Goal: Task Accomplishment & Management: Use online tool/utility

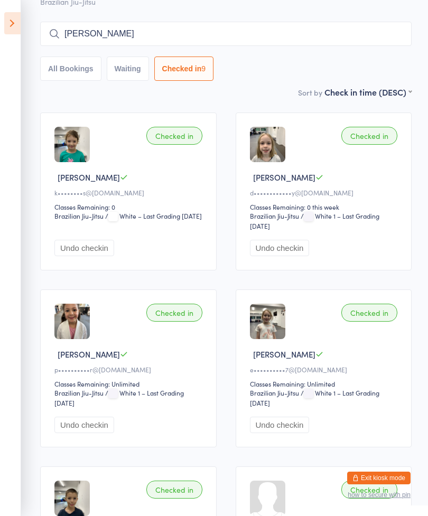
click at [6, 22] on icon at bounding box center [12, 23] width 16 height 22
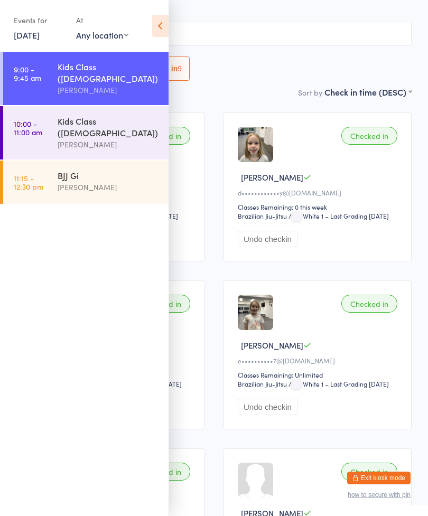
click at [53, 117] on link "10:00 - 11:00 am Kids Class ([DEMOGRAPHIC_DATA]) [PERSON_NAME]" at bounding box center [85, 132] width 165 height 53
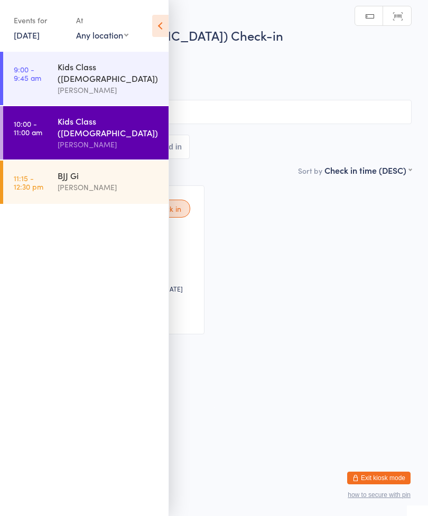
click at [165, 26] on icon at bounding box center [160, 26] width 16 height 22
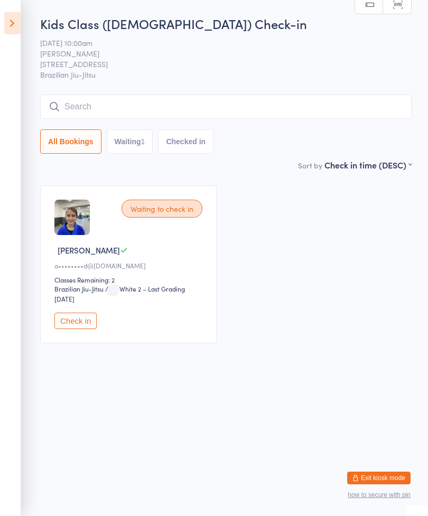
click at [154, 108] on input "search" at bounding box center [226, 107] width 372 height 24
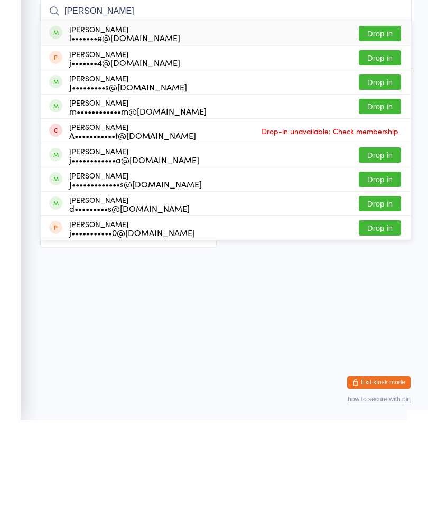
type input "[PERSON_NAME]"
click at [389, 122] on button "Drop in" at bounding box center [380, 129] width 42 height 15
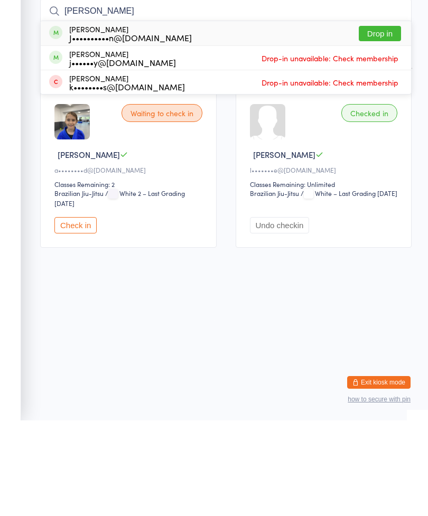
type input "[PERSON_NAME]"
click at [390, 122] on button "Drop in" at bounding box center [380, 129] width 42 height 15
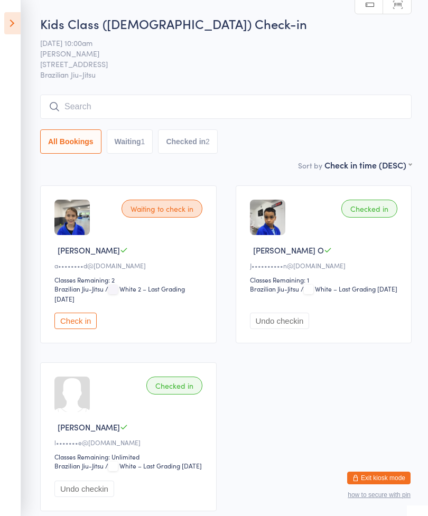
click at [78, 321] on button "Check in" at bounding box center [75, 321] width 42 height 16
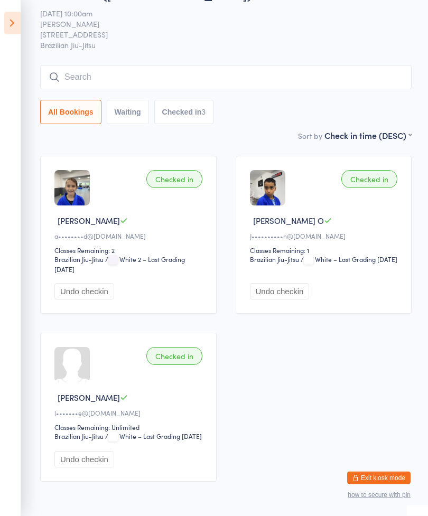
scroll to position [32, 0]
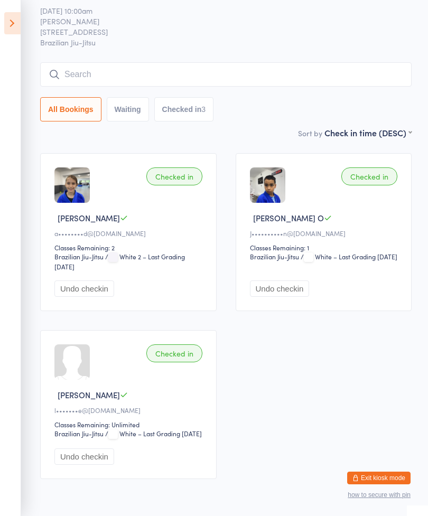
click at [14, 22] on icon at bounding box center [12, 23] width 16 height 22
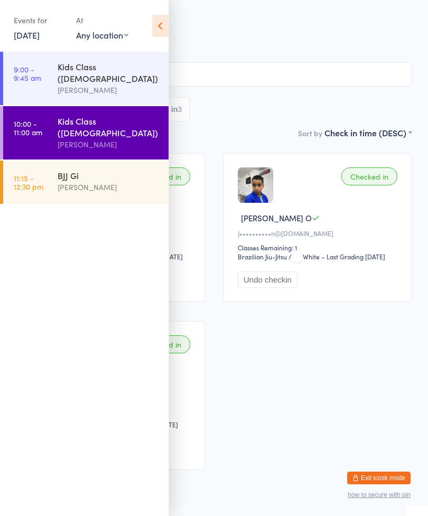
click at [70, 170] on div "BJJ Gi" at bounding box center [109, 176] width 102 height 12
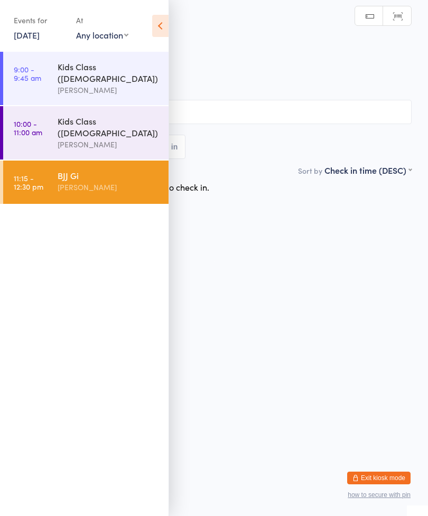
click at [154, 21] on icon at bounding box center [160, 26] width 16 height 22
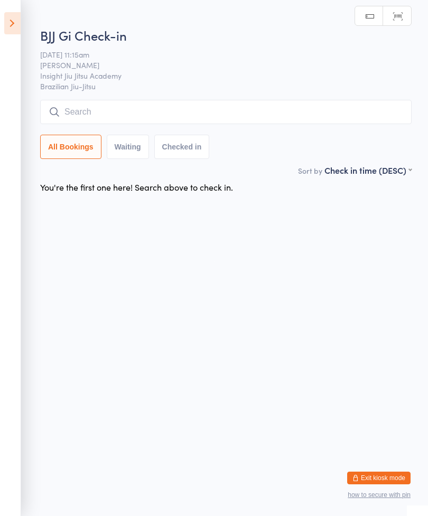
click at [305, 106] on input "search" at bounding box center [226, 112] width 372 height 24
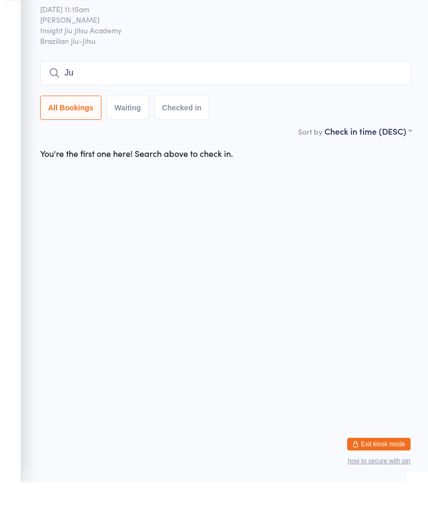
type input "J"
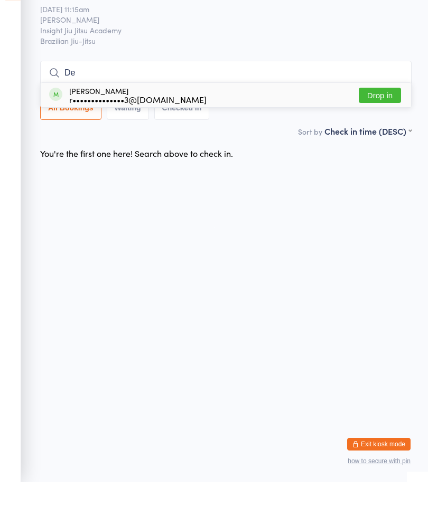
type input "D"
type input "Just"
click at [100, 129] on div "J•v@[DOMAIN_NAME]" at bounding box center [113, 133] width 89 height 8
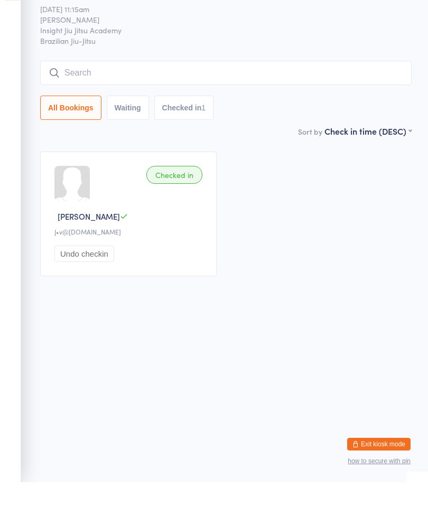
click at [230, 95] on input "search" at bounding box center [226, 107] width 372 height 24
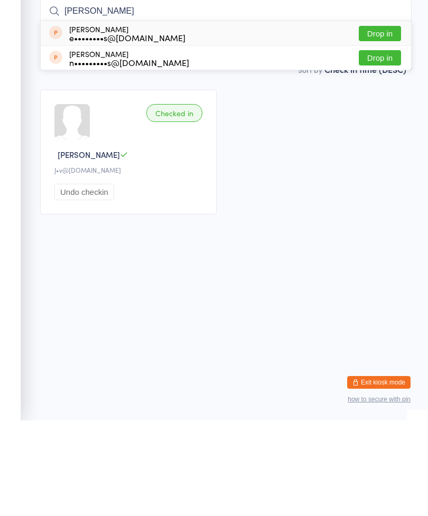
type input "[PERSON_NAME]"
click at [132, 117] on div "[PERSON_NAME] e••••••••s@[DOMAIN_NAME] Drop in" at bounding box center [226, 129] width 370 height 24
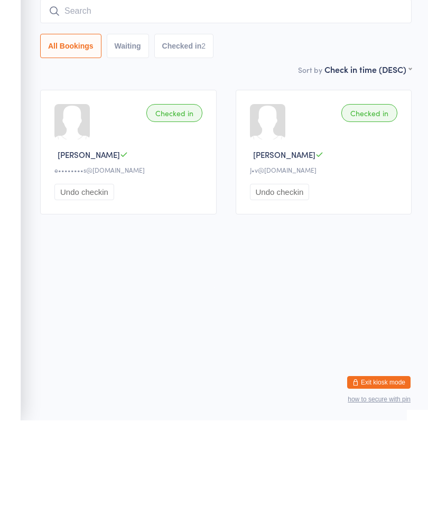
type input "A"
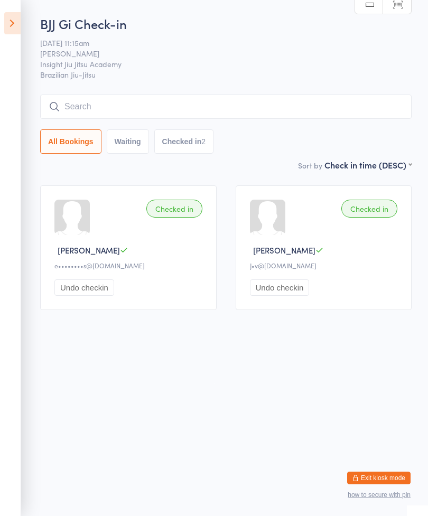
click at [7, 30] on icon at bounding box center [12, 23] width 16 height 22
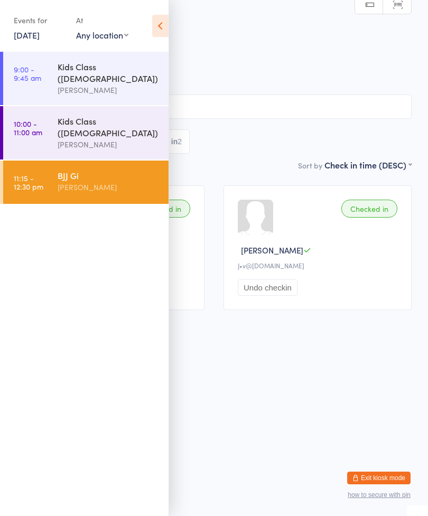
click at [57, 122] on link "10:00 - 11:00 am Kids Class ([DEMOGRAPHIC_DATA]) [PERSON_NAME]" at bounding box center [85, 132] width 165 height 53
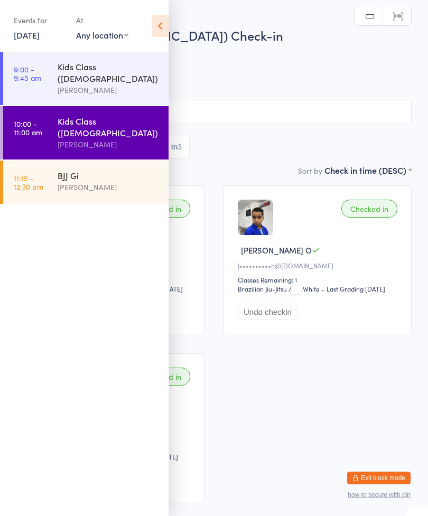
click at [160, 27] on icon at bounding box center [160, 26] width 16 height 22
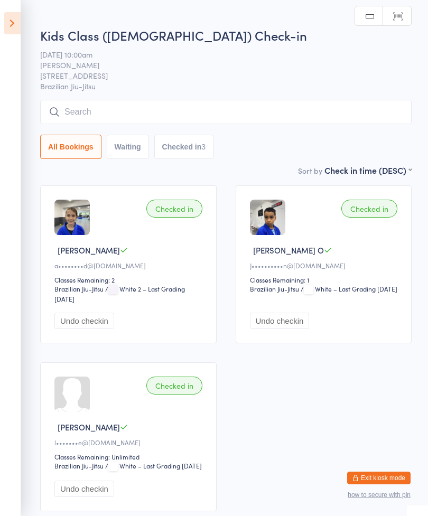
click at [131, 115] on input "search" at bounding box center [226, 112] width 372 height 24
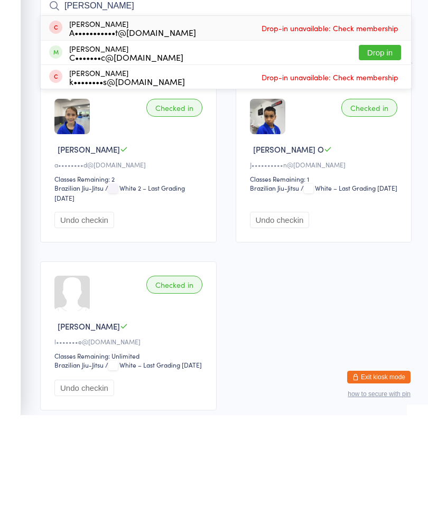
type input "[PERSON_NAME]"
click at [385, 146] on button "Drop in" at bounding box center [380, 153] width 42 height 15
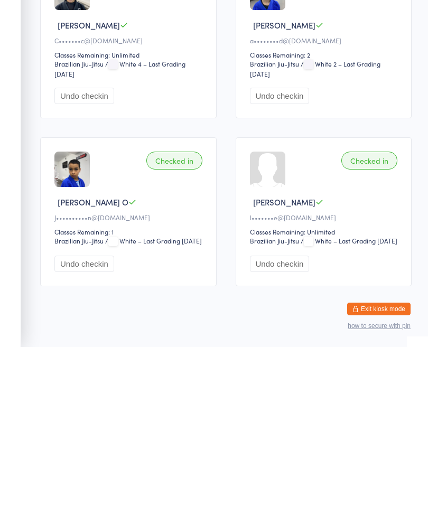
scroll to position [95, 0]
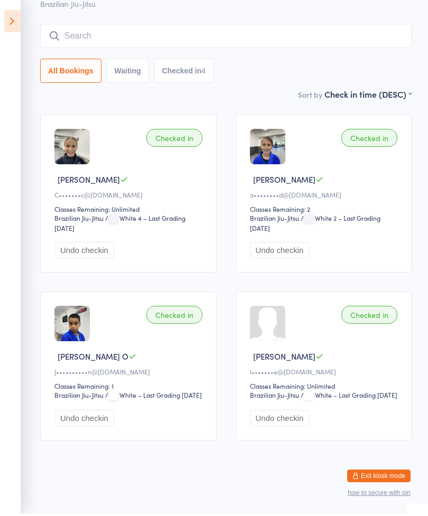
click at [294, 26] on input "search" at bounding box center [226, 38] width 372 height 24
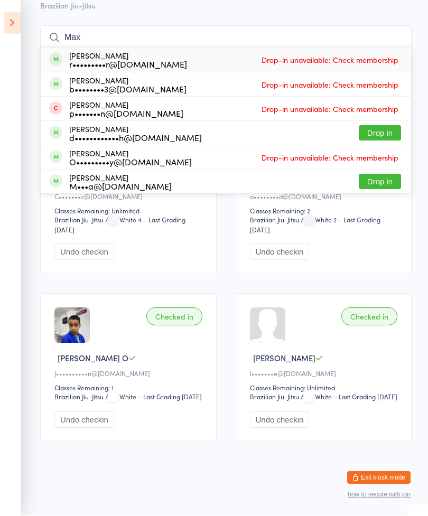
type input "Max"
click at [384, 126] on button "Drop in" at bounding box center [380, 133] width 42 height 15
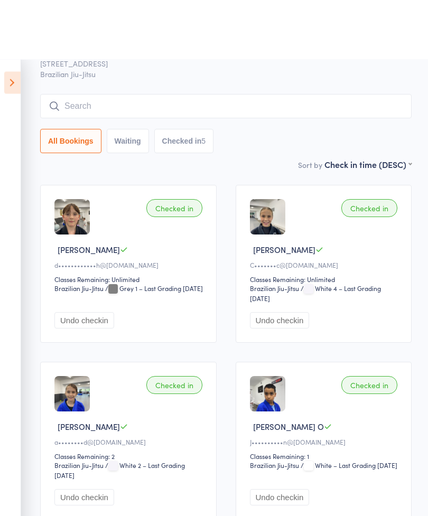
scroll to position [60, 0]
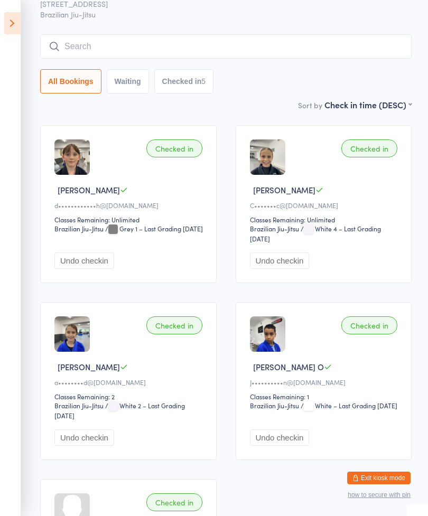
click at [16, 23] on icon at bounding box center [12, 23] width 16 height 22
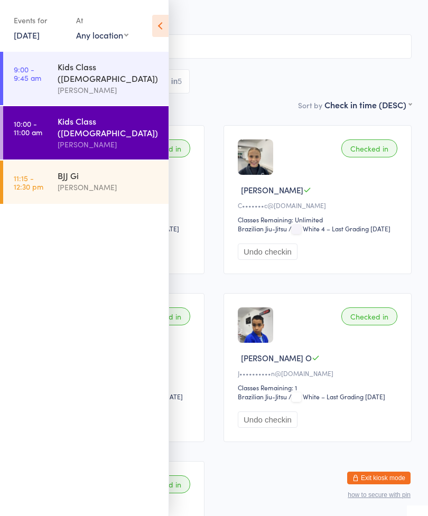
click at [79, 170] on div "BJJ Gi" at bounding box center [109, 176] width 102 height 12
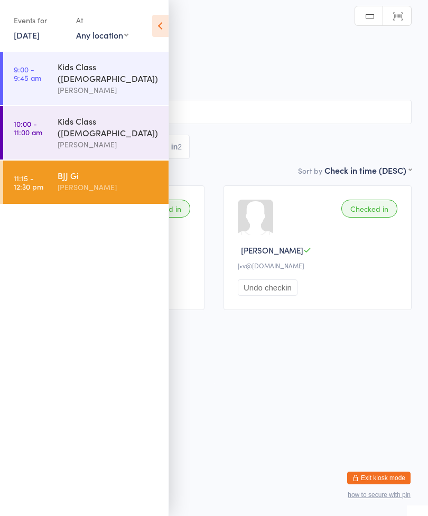
click at [163, 32] on icon at bounding box center [160, 26] width 16 height 22
